Goal: Find specific page/section: Find specific page/section

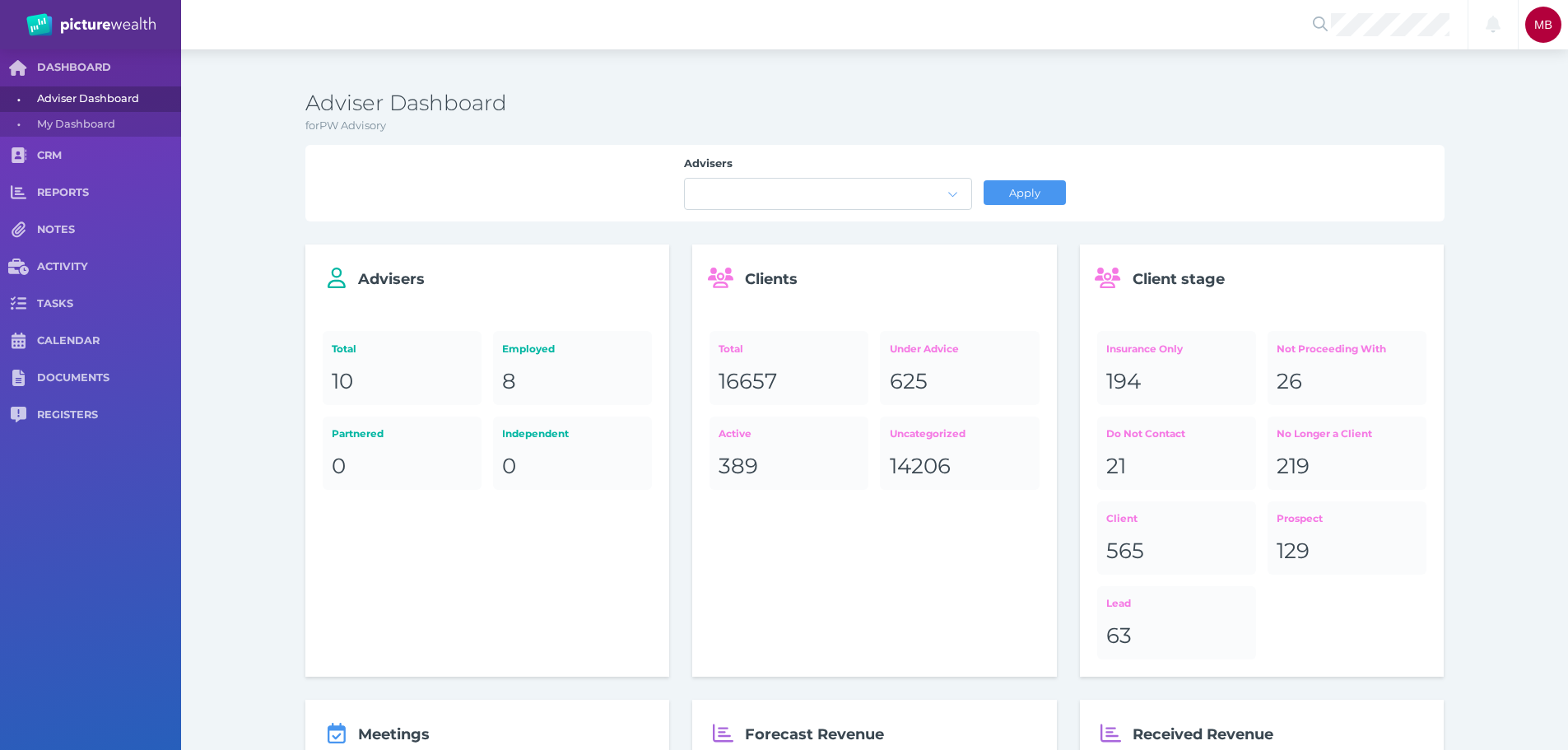
scroll to position [123, 0]
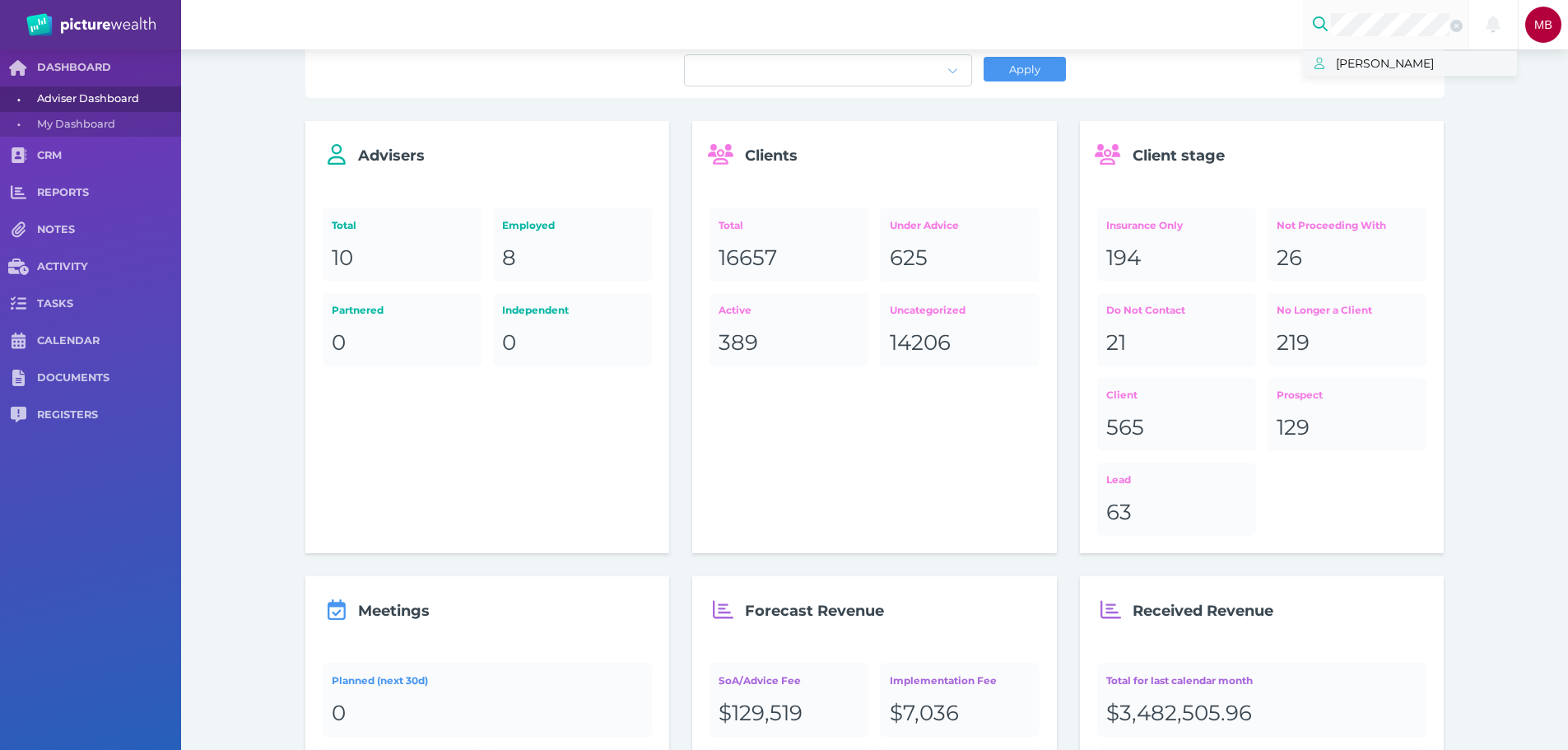
click at [1448, 65] on span "[PERSON_NAME]" at bounding box center [1426, 63] width 181 height 21
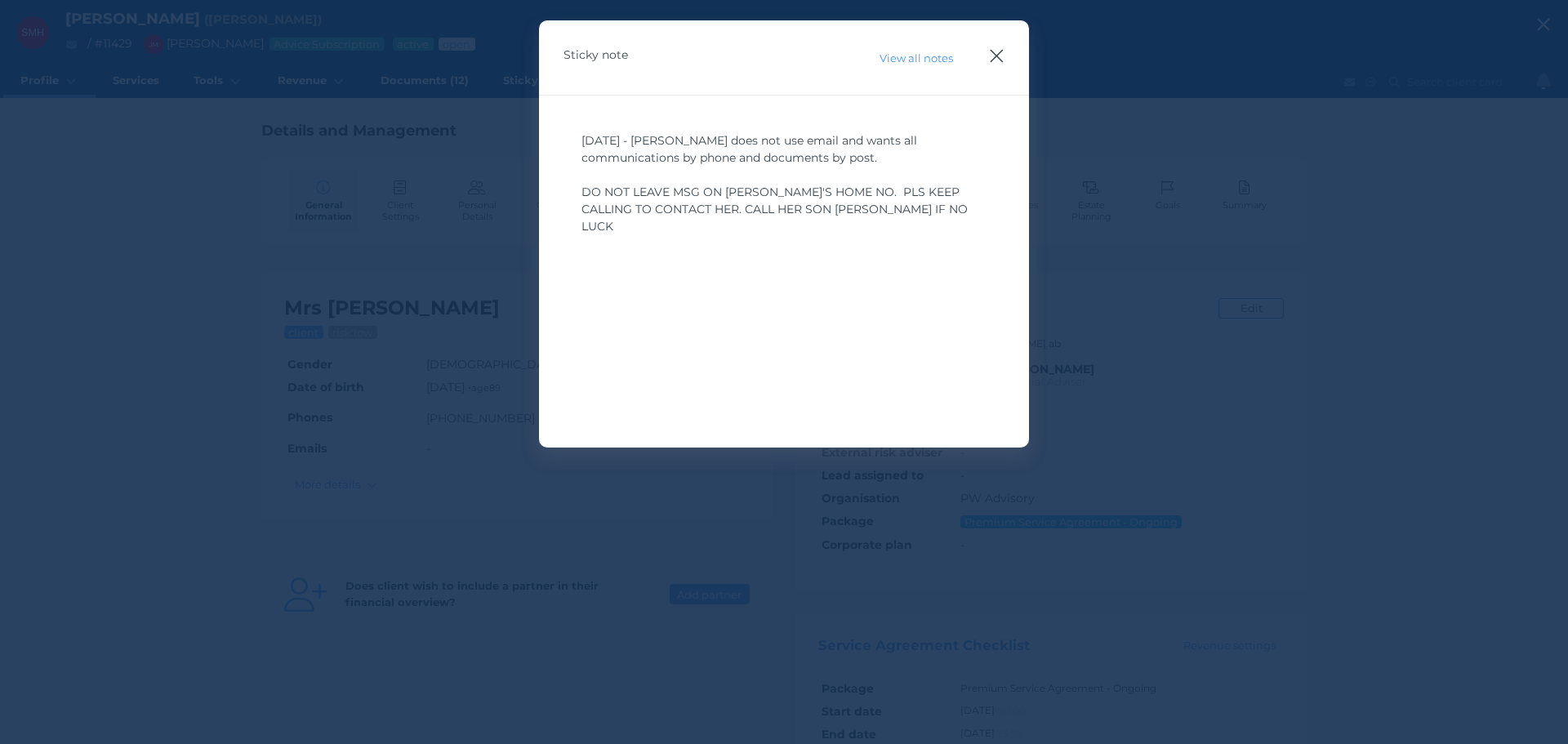
click at [1003, 53] on icon "button" at bounding box center [997, 56] width 16 height 20
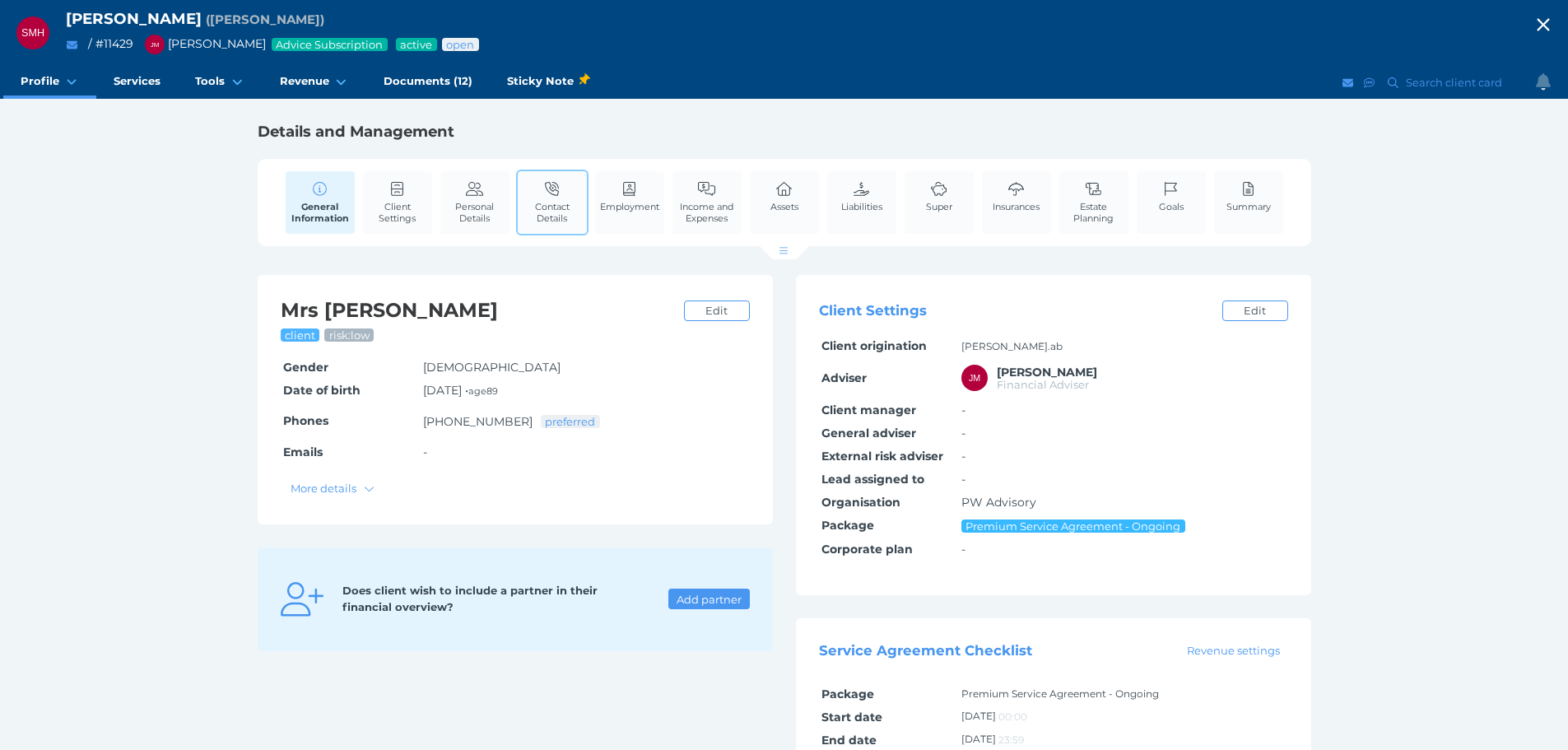
click at [546, 210] on span "Contact Details" at bounding box center [552, 212] width 61 height 23
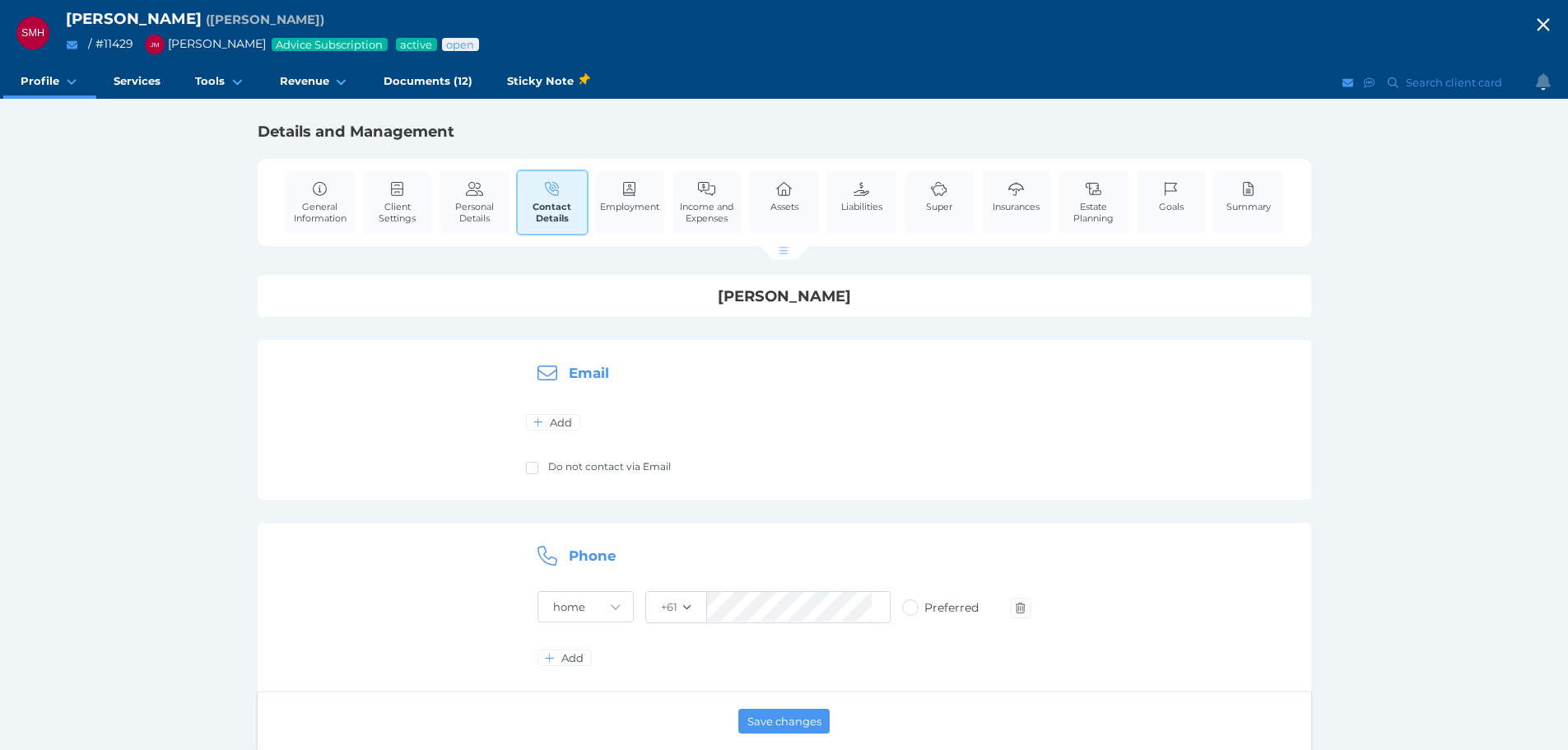
click at [558, 194] on icon at bounding box center [552, 189] width 15 height 15
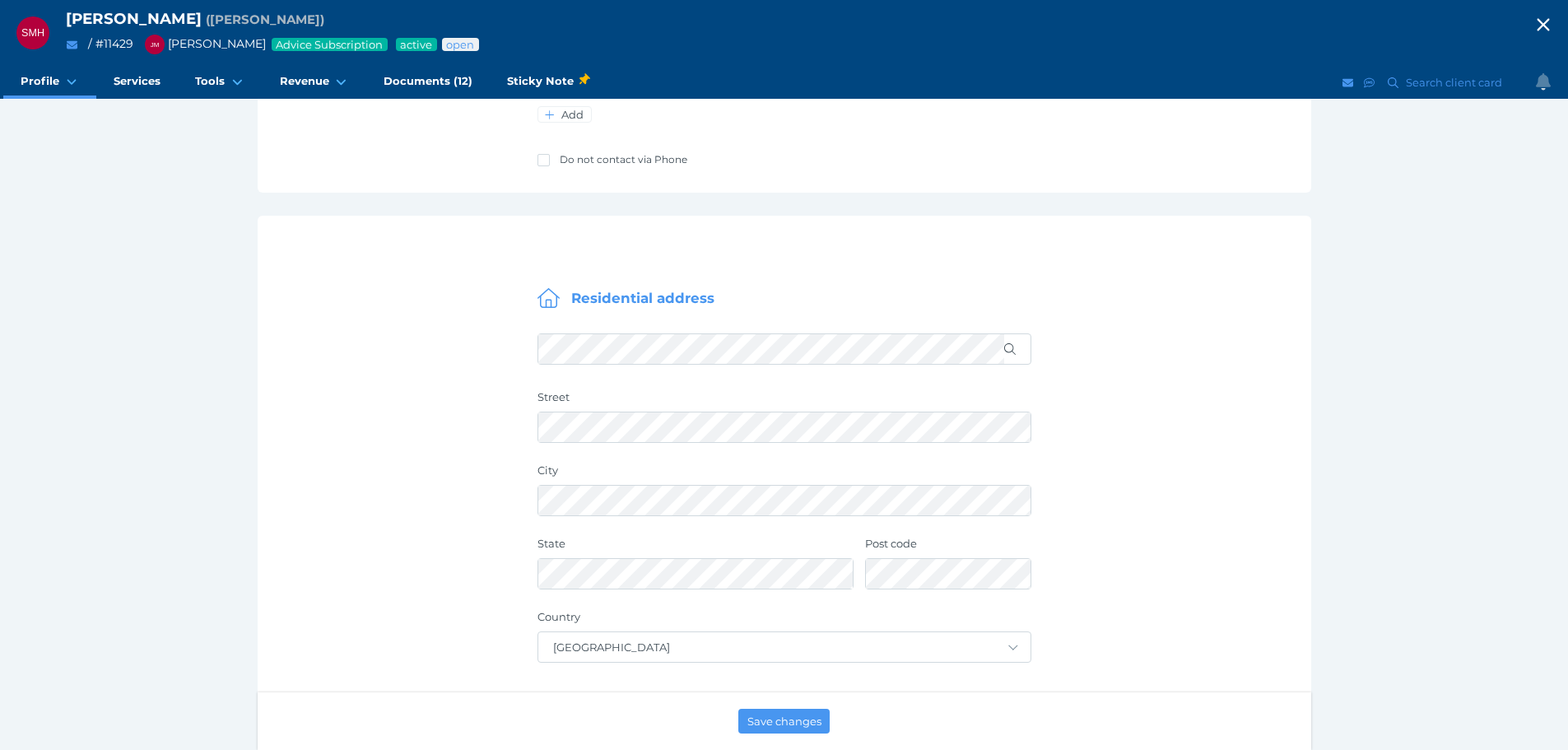
scroll to position [117, 0]
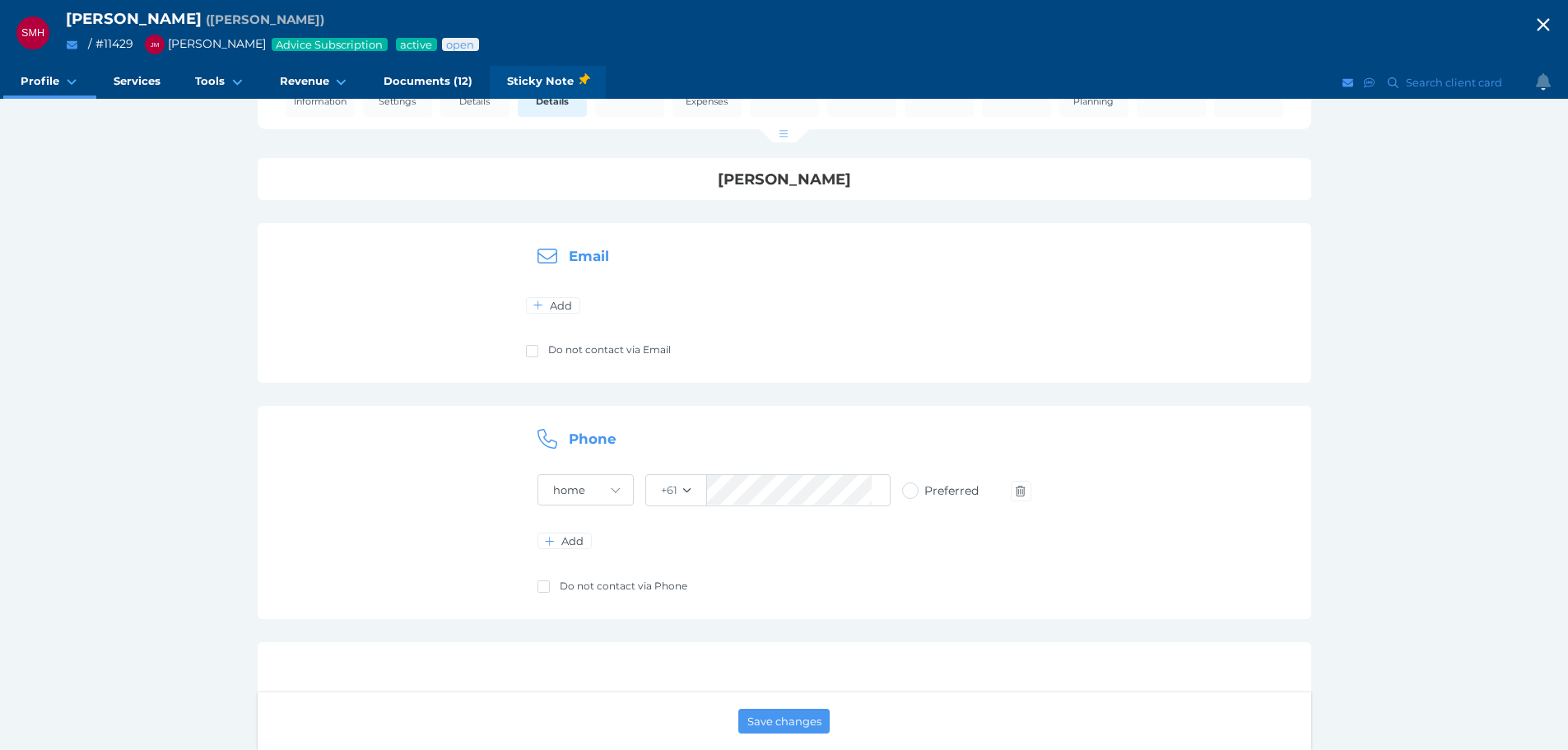
click at [560, 80] on span "Sticky Note" at bounding box center [547, 80] width 81 height 17
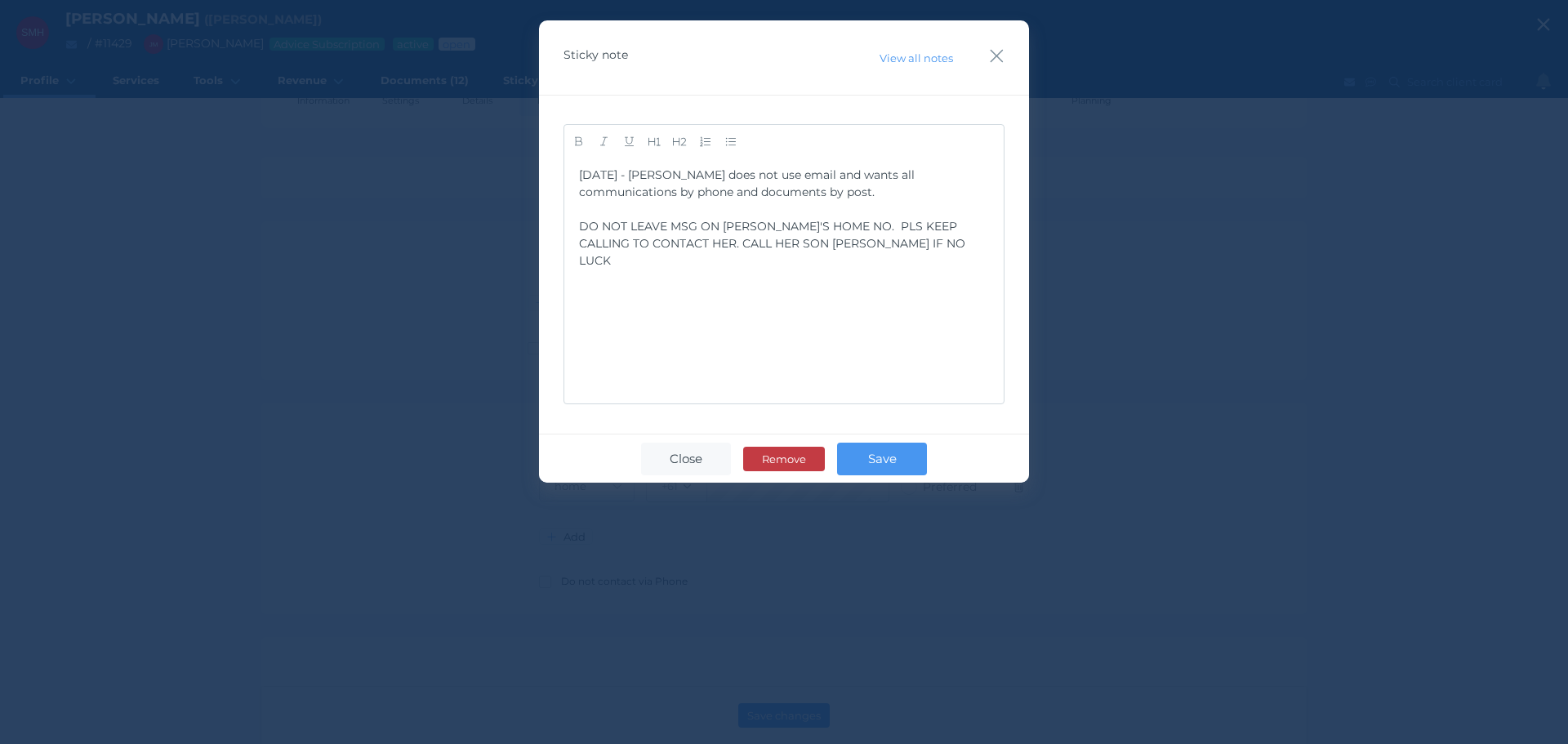
drag, startPoint x: 991, startPoint y: 60, endPoint x: 893, endPoint y: 204, distance: 174.2
click at [991, 61] on icon "button" at bounding box center [997, 56] width 16 height 20
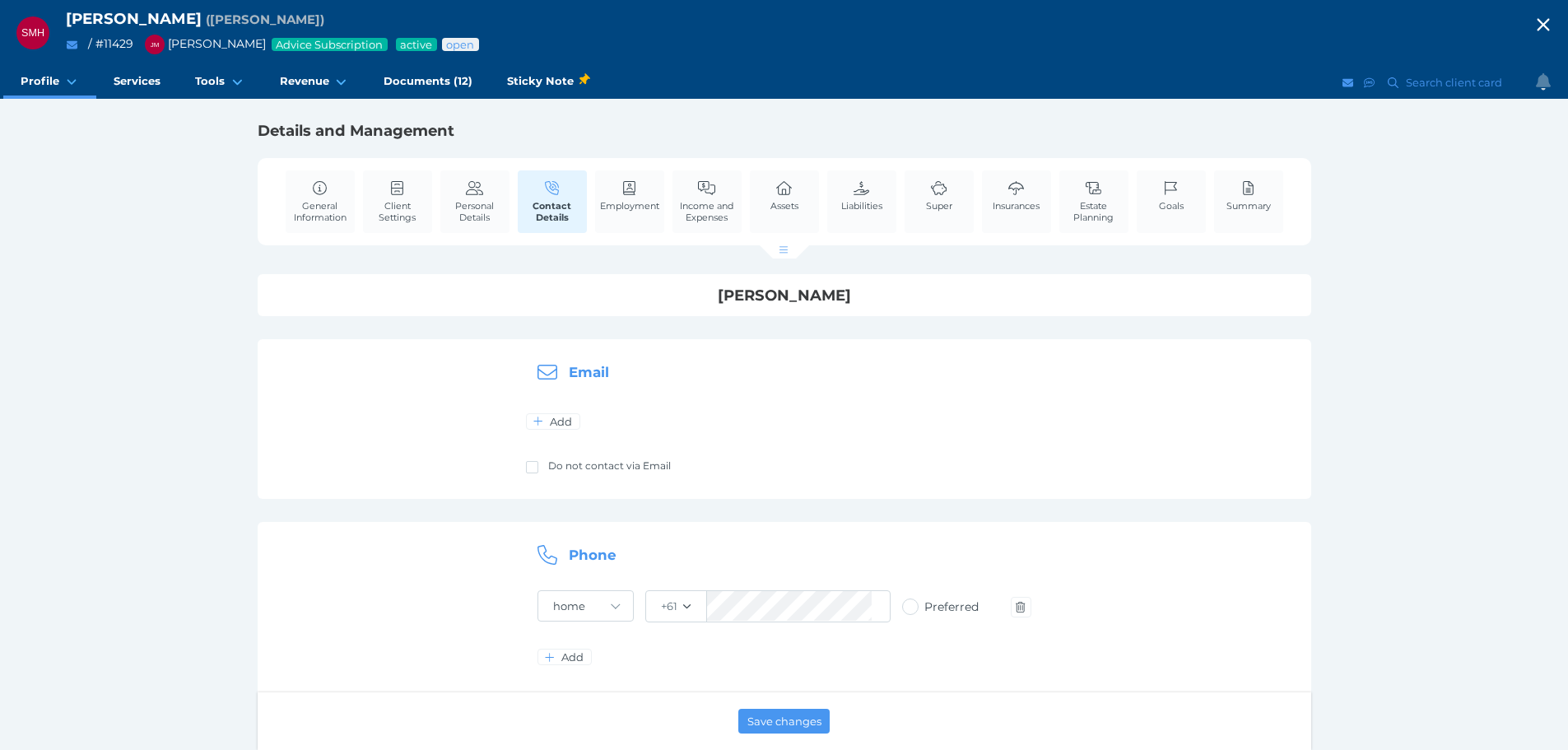
scroll to position [0, 0]
click at [301, 192] on link "General Information" at bounding box center [320, 202] width 70 height 62
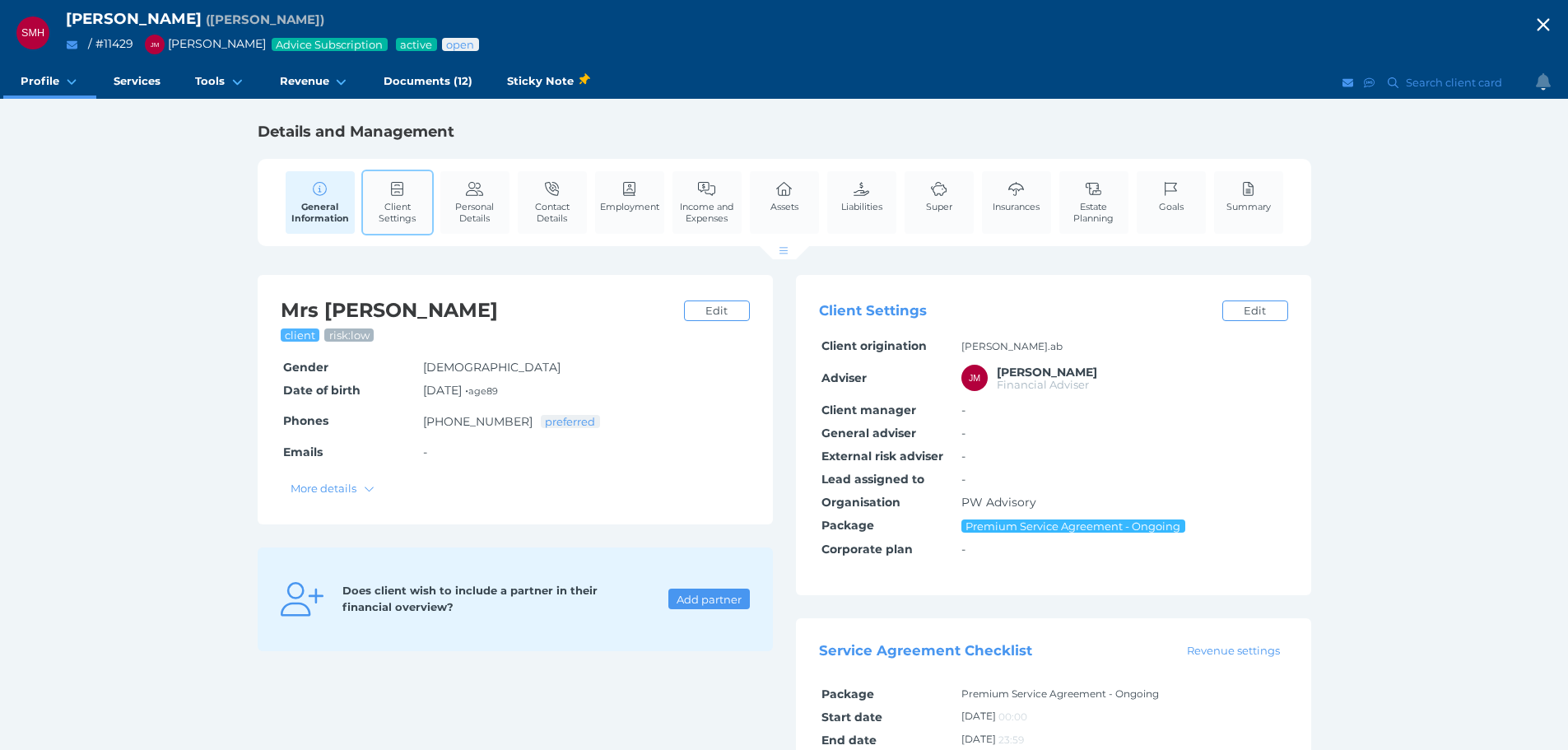
drag, startPoint x: 409, startPoint y: 215, endPoint x: 485, endPoint y: 237, distance: 79.1
click at [409, 216] on span "Client Settings" at bounding box center [398, 212] width 61 height 23
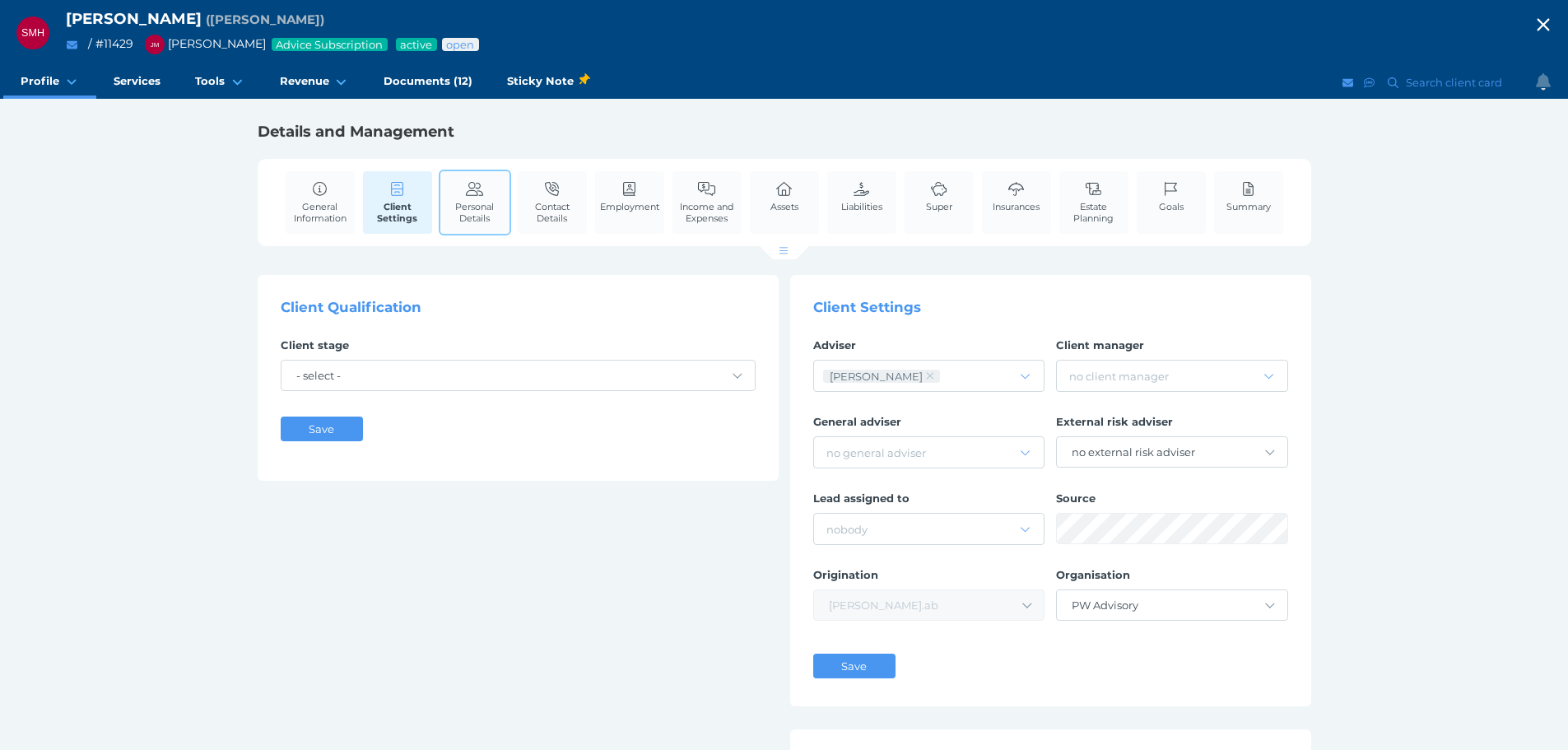
drag, startPoint x: 461, startPoint y: 214, endPoint x: 496, endPoint y: 218, distance: 35.2
click at [461, 214] on span "Personal Details" at bounding box center [475, 212] width 61 height 23
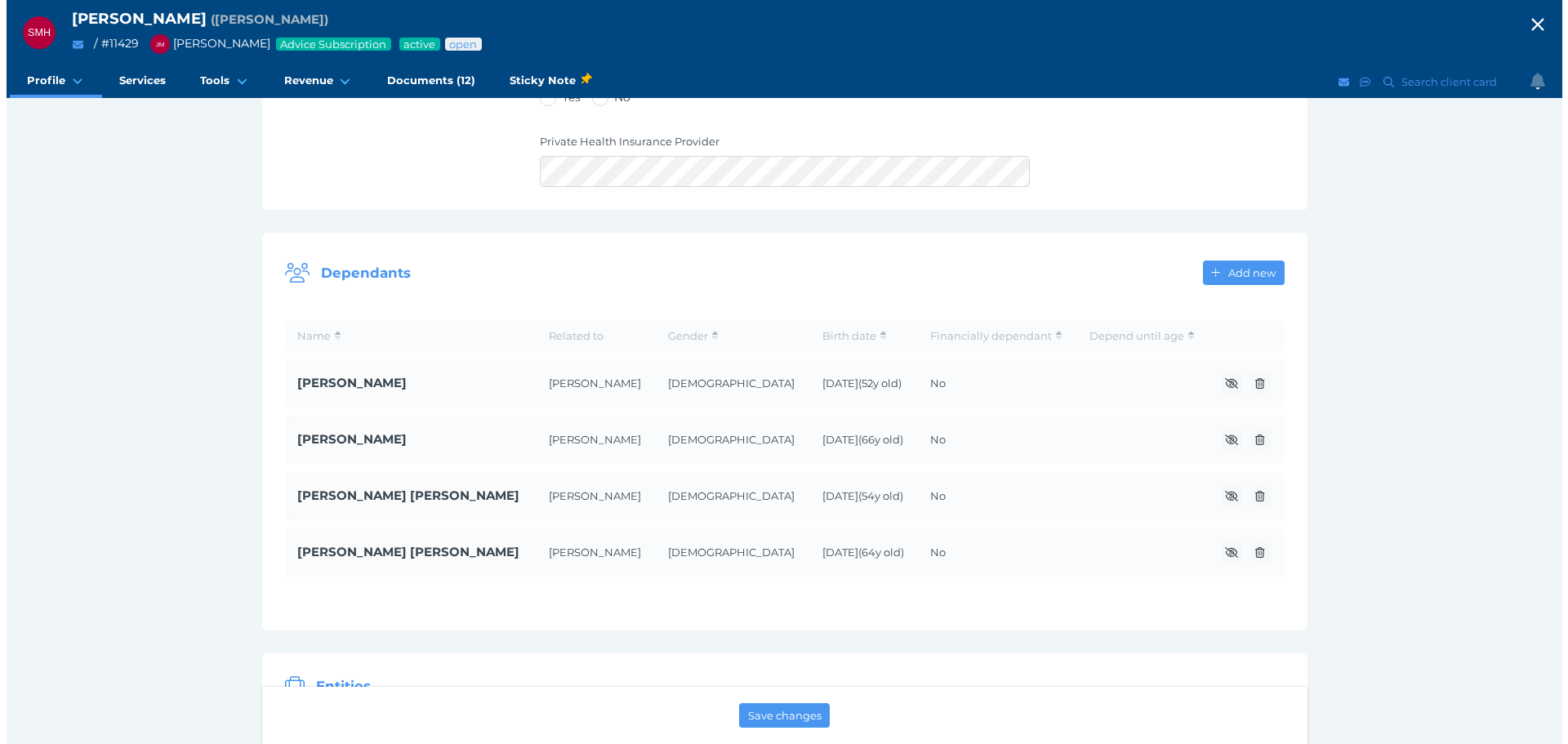
scroll to position [1633, 0]
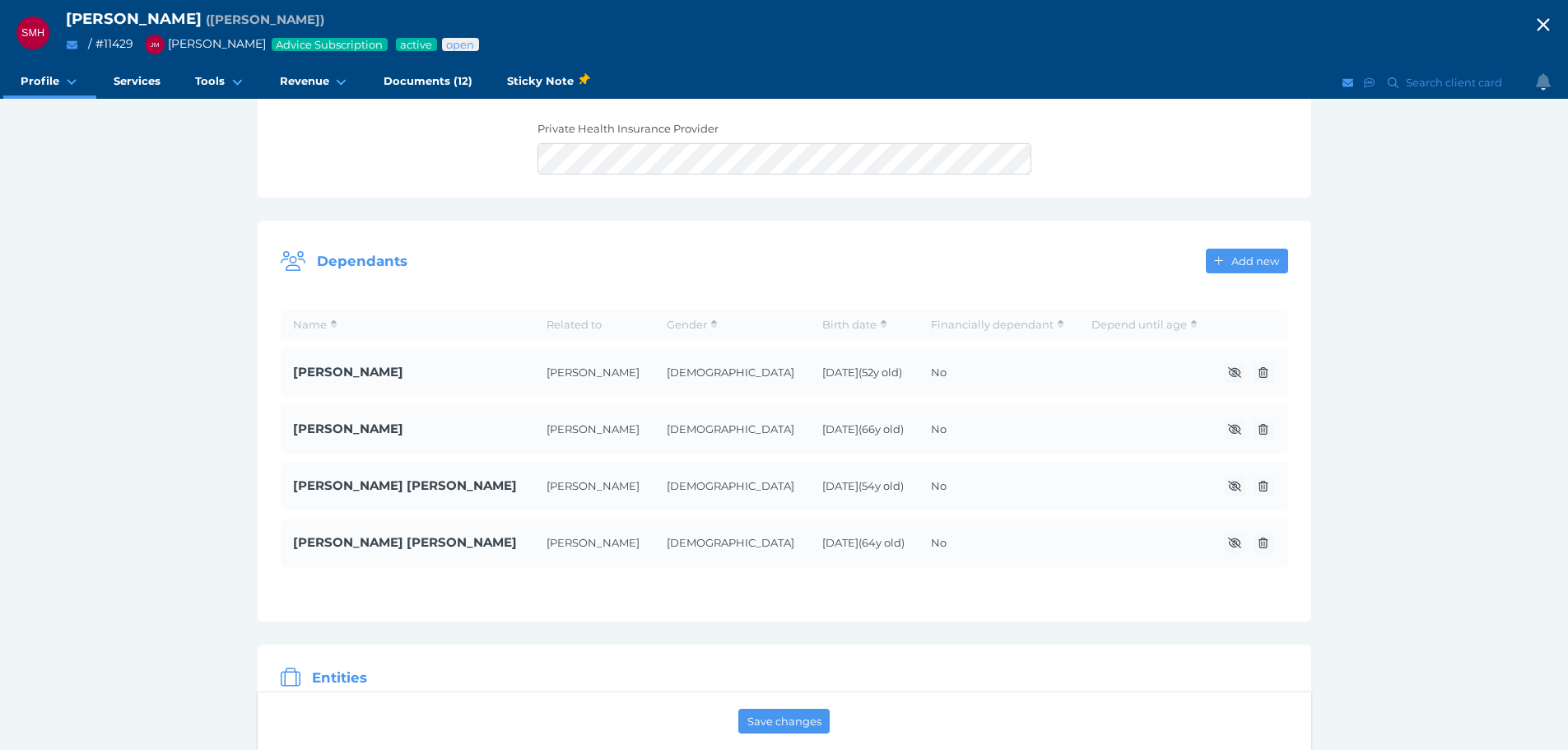
click at [334, 420] on span "[PERSON_NAME]" at bounding box center [408, 429] width 229 height 19
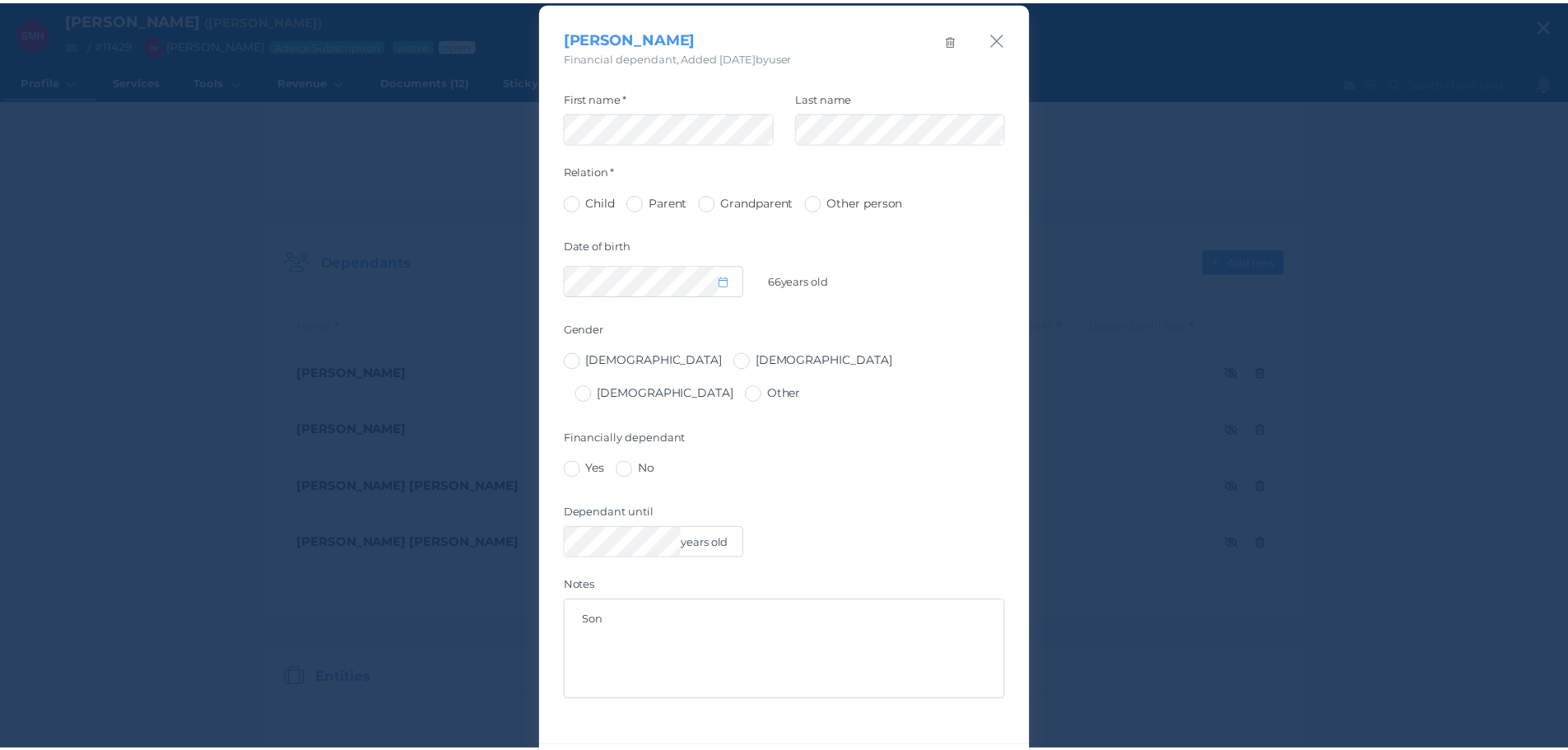
scroll to position [0, 0]
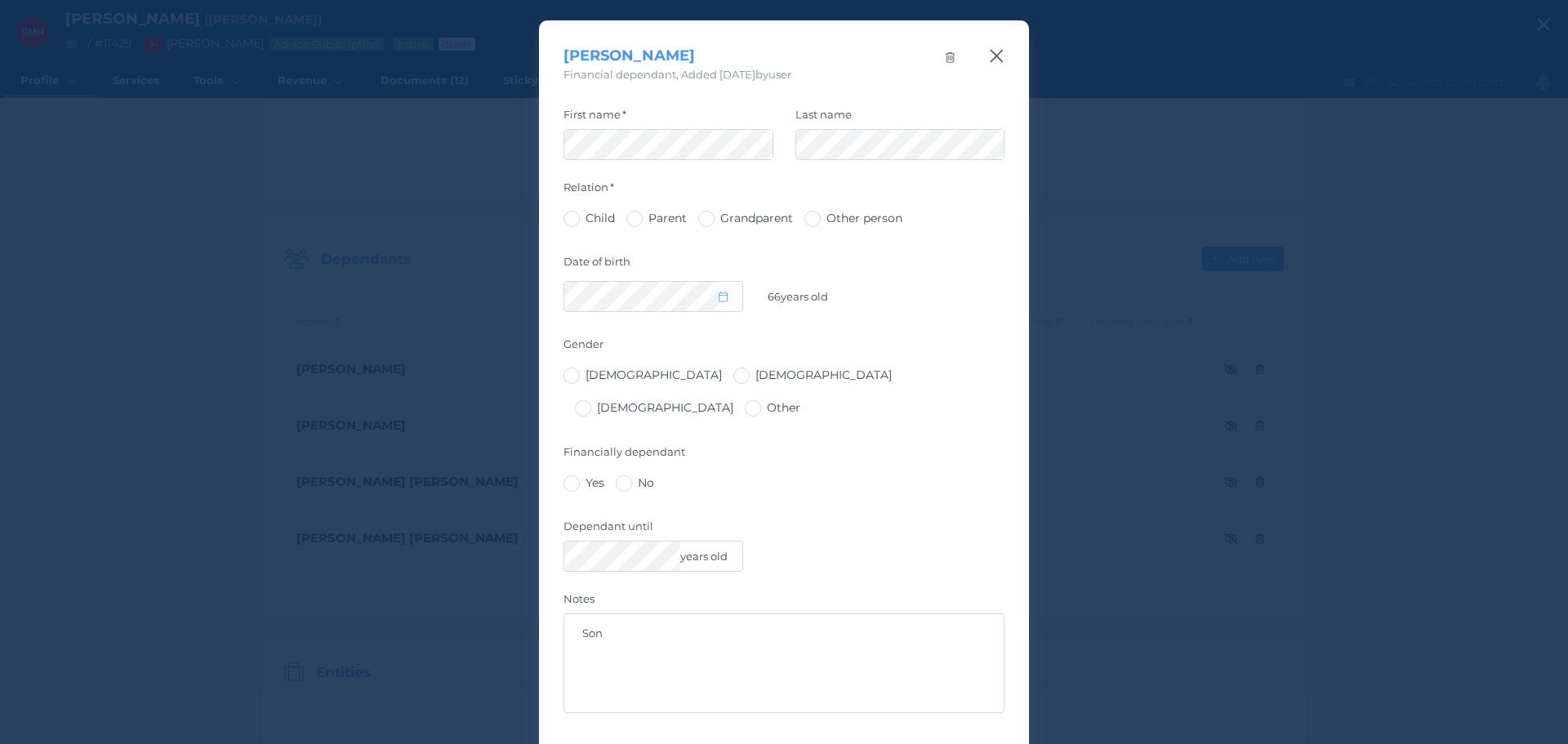
click at [995, 58] on icon "button" at bounding box center [997, 56] width 16 height 20
